Goal: Use online tool/utility

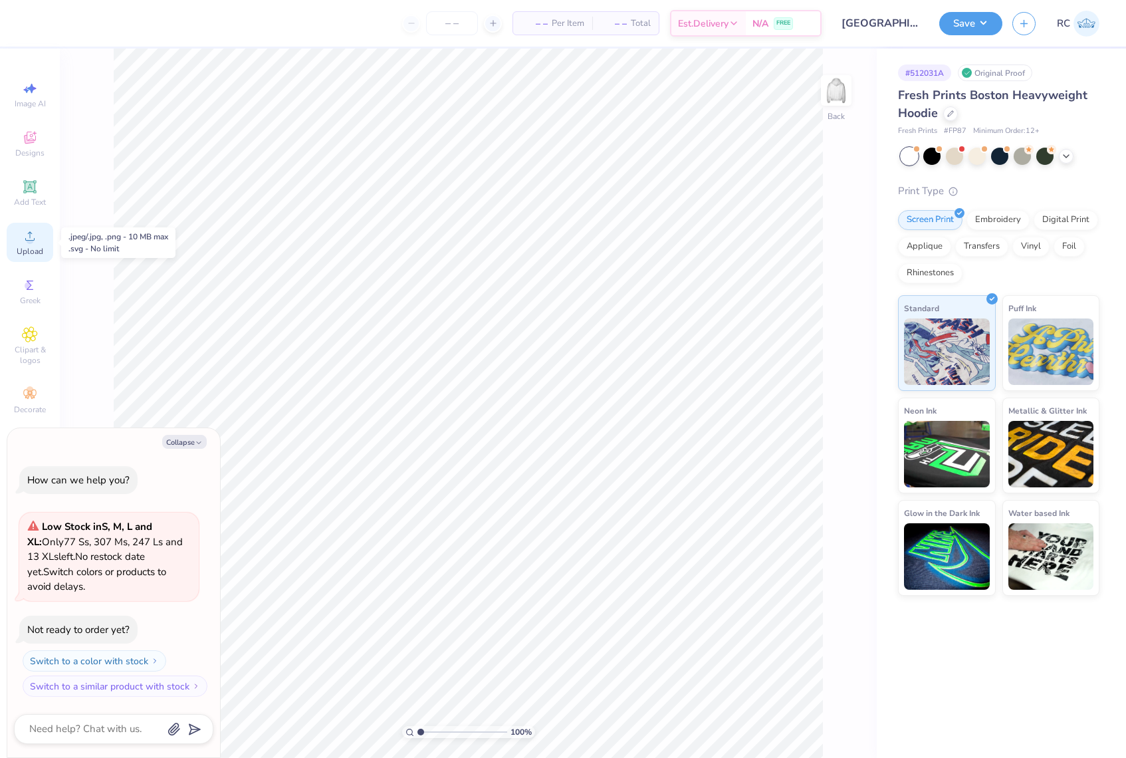
click at [33, 244] on div "Upload" at bounding box center [30, 242] width 47 height 39
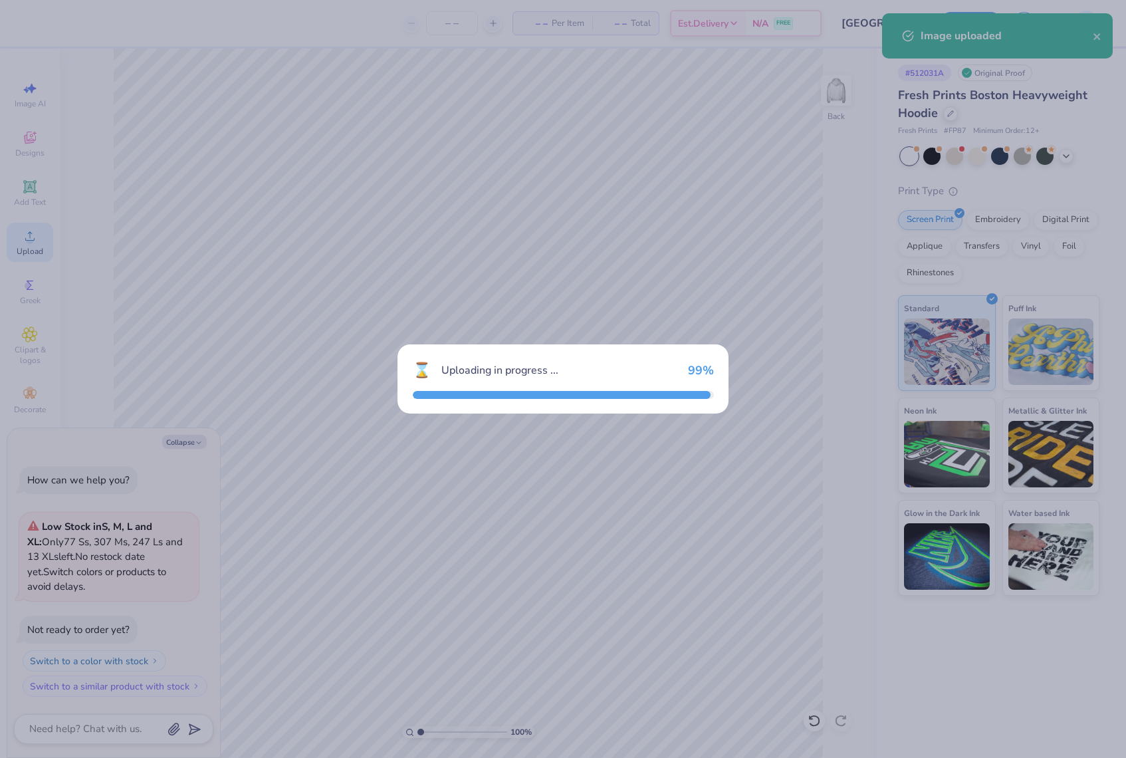
type textarea "x"
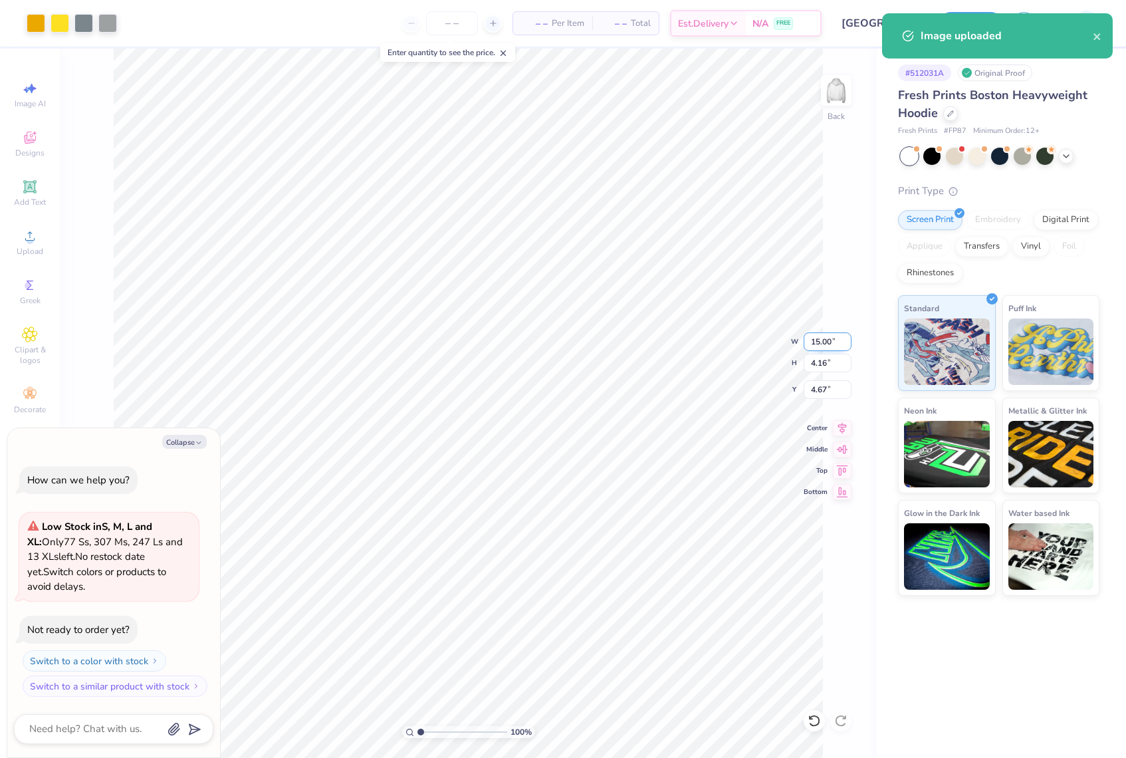
click at [822, 345] on input "15.00" at bounding box center [828, 341] width 48 height 19
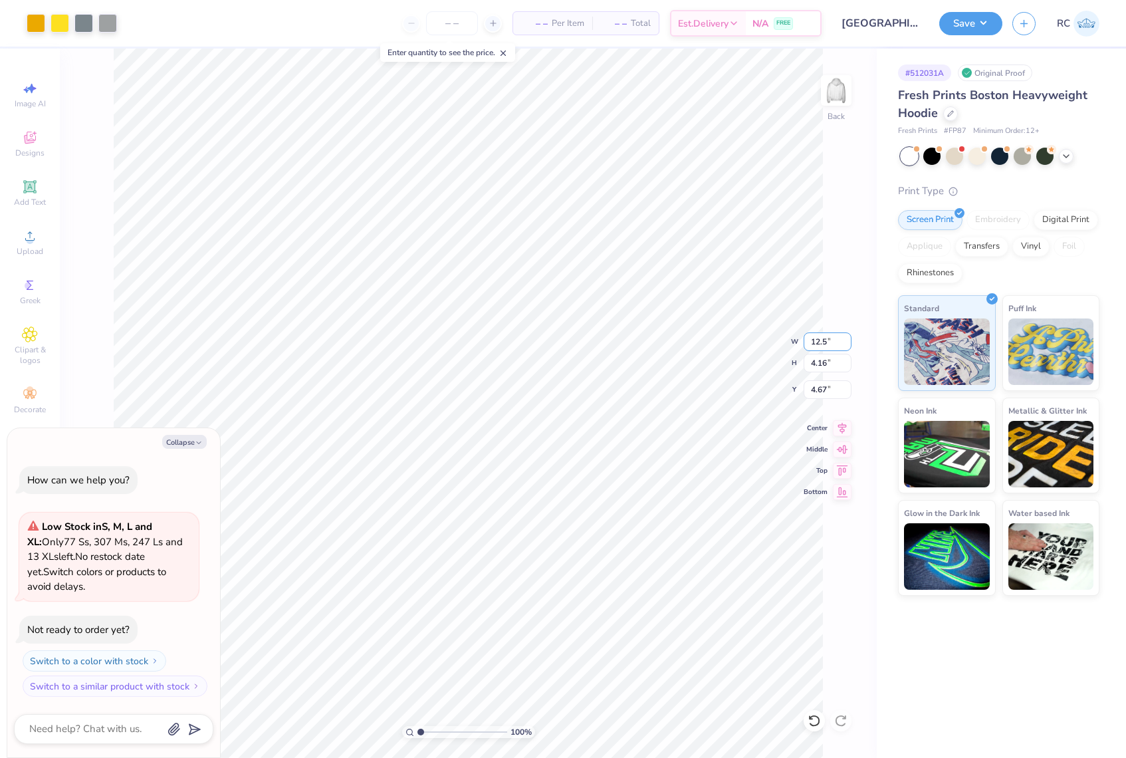
type input "12.5"
type textarea "x"
type input "12.50"
type input "3.47"
type input "5.02"
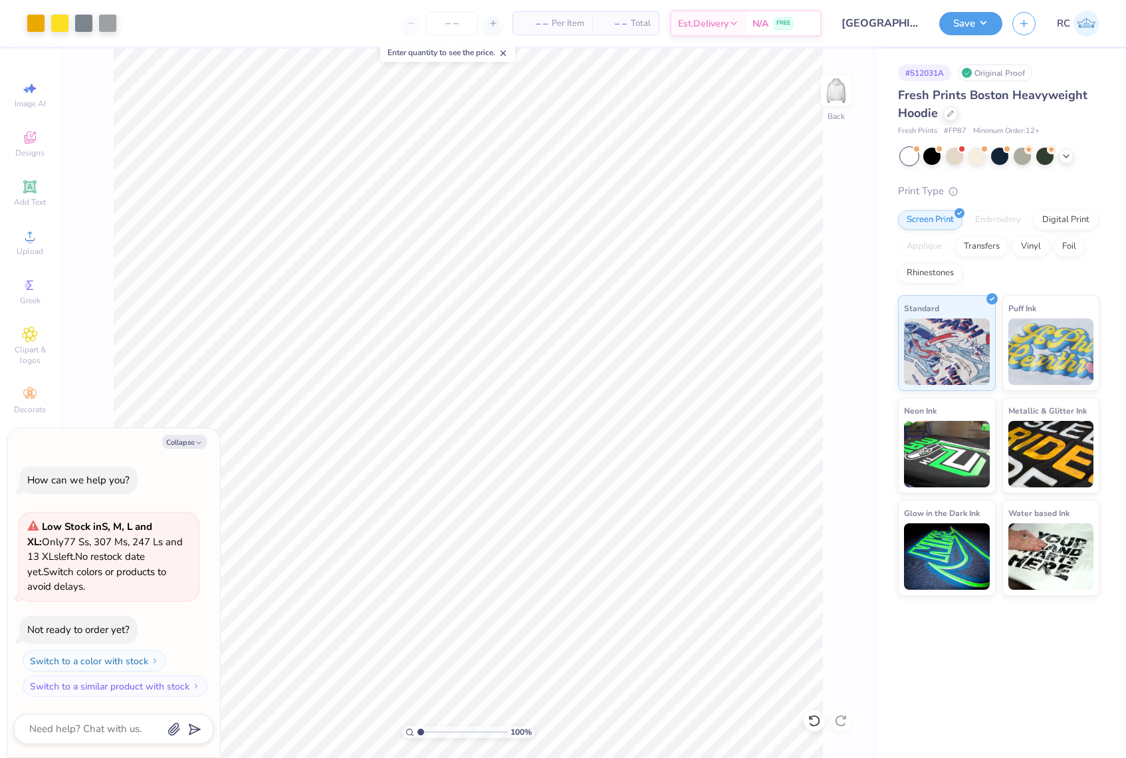
type textarea "x"
type input "1.22152498603933"
type textarea "x"
click at [830, 386] on input "5.02" at bounding box center [828, 389] width 48 height 19
type input "3"
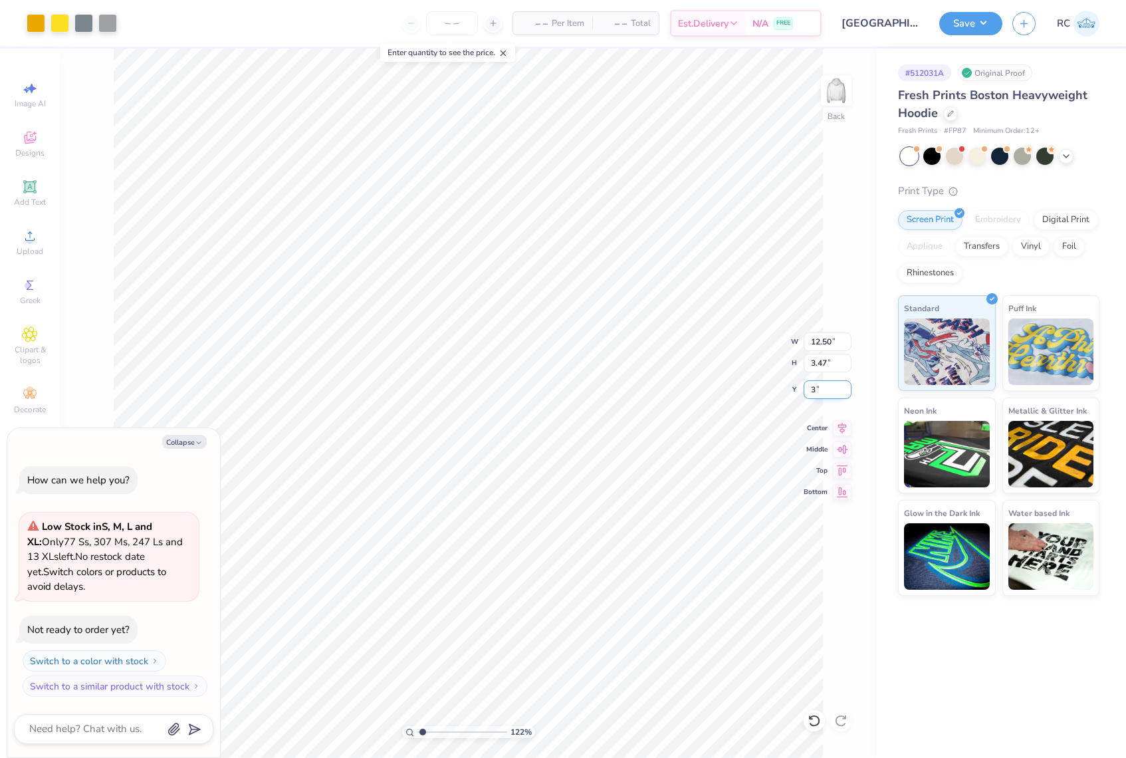
type input "1.22152498603933"
type textarea "x"
type input "3.00"
type input "1.35006143669128"
type textarea "x"
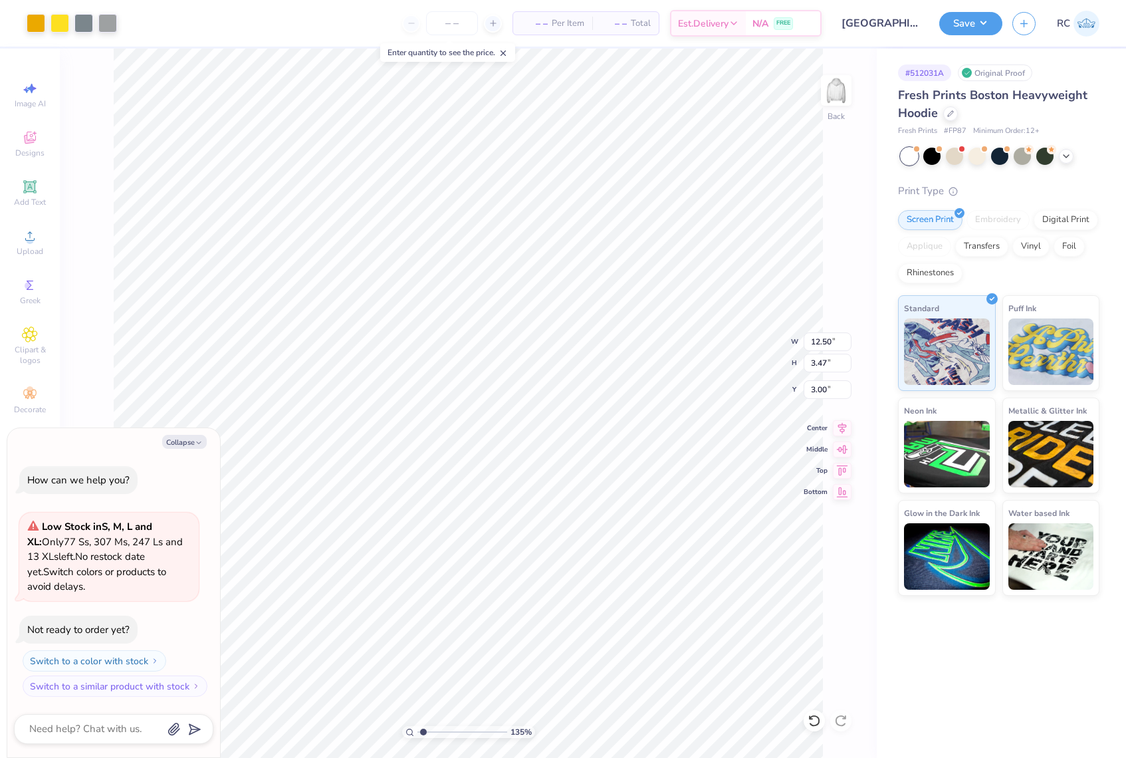
type input "1.35006143669128"
type textarea "x"
type input "1.35006143669128"
type textarea "x"
type input "1.35006143669128"
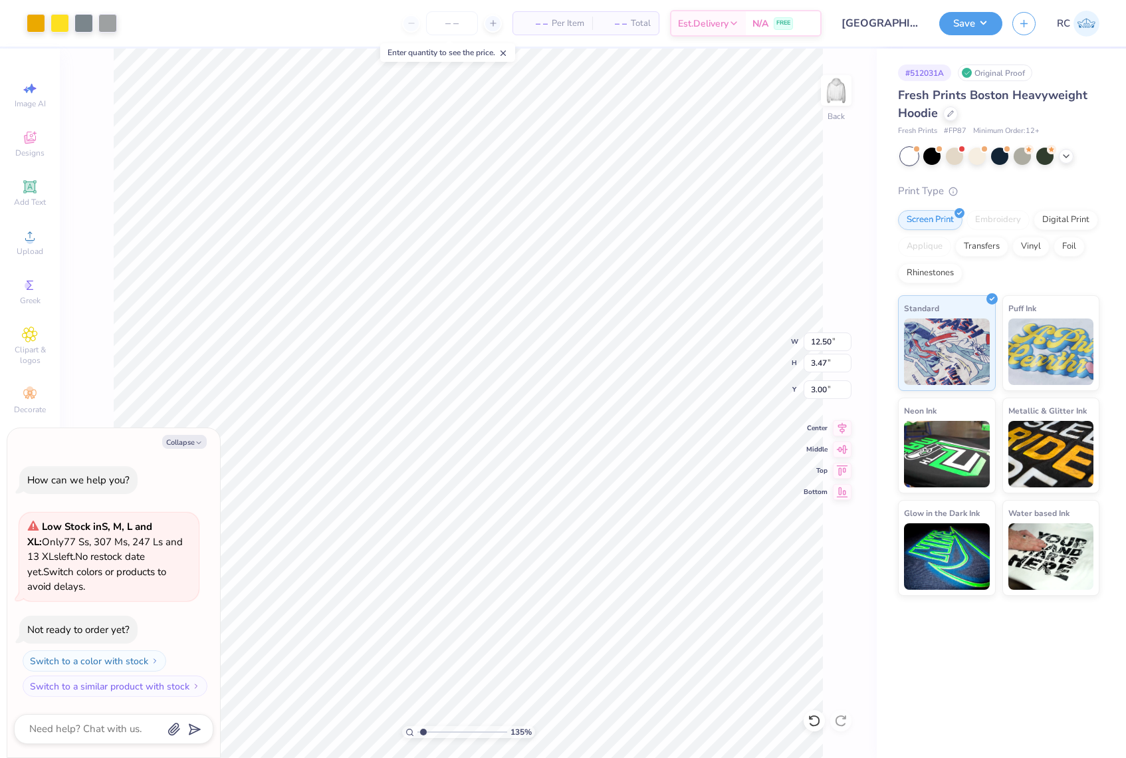
type textarea "x"
